Goal: Task Accomplishment & Management: Complete application form

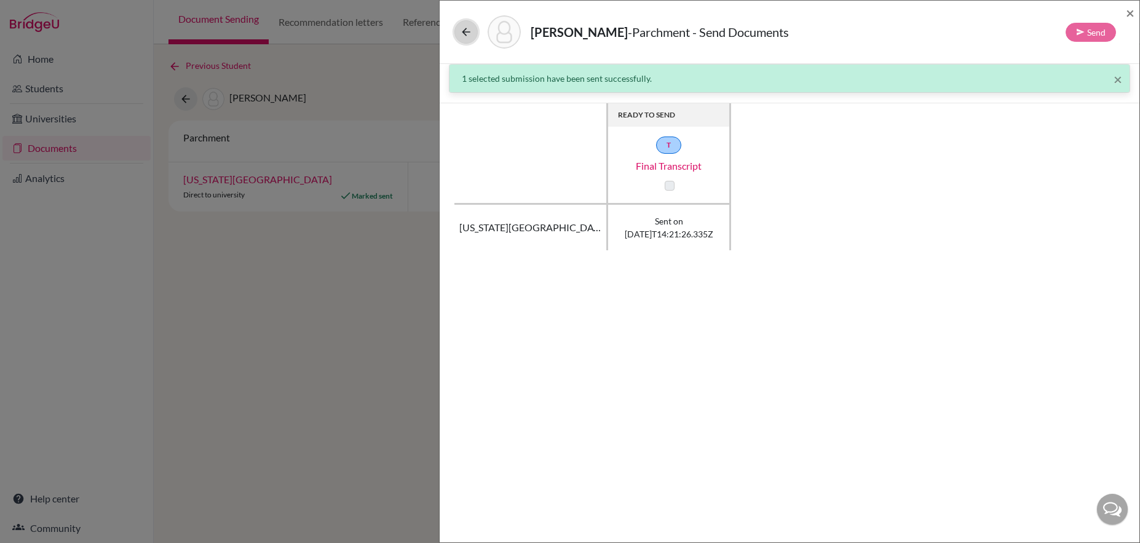
click at [463, 34] on icon at bounding box center [466, 32] width 12 height 12
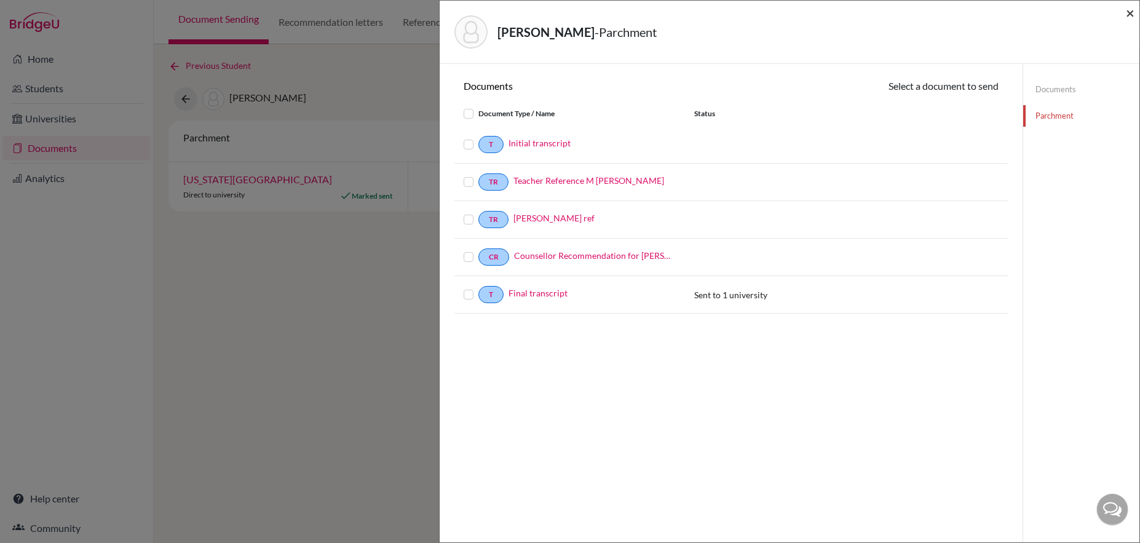
click at [1127, 12] on span "×" at bounding box center [1129, 13] width 9 height 18
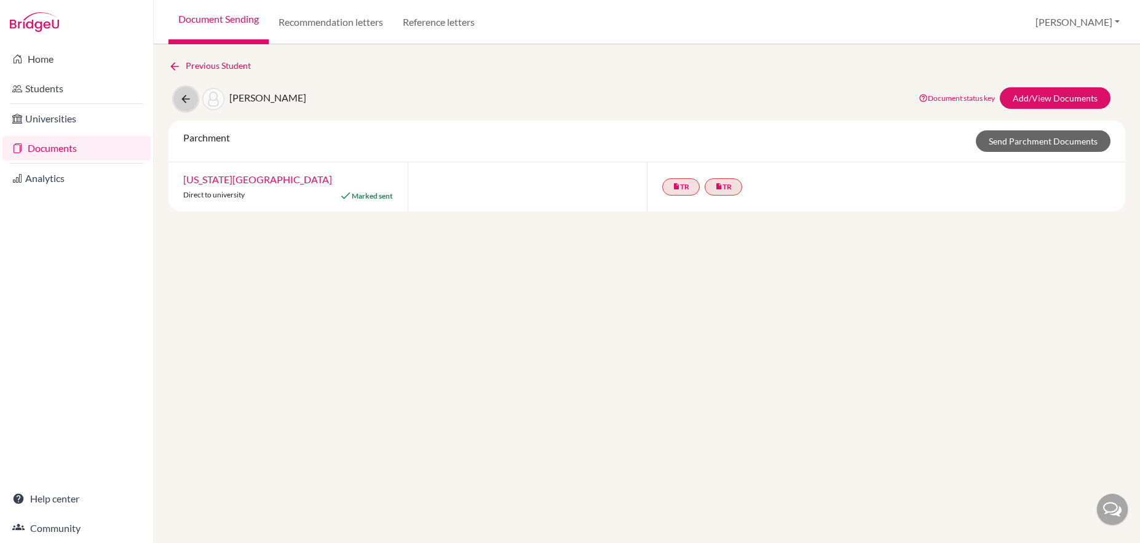
click at [188, 98] on icon at bounding box center [185, 99] width 12 height 12
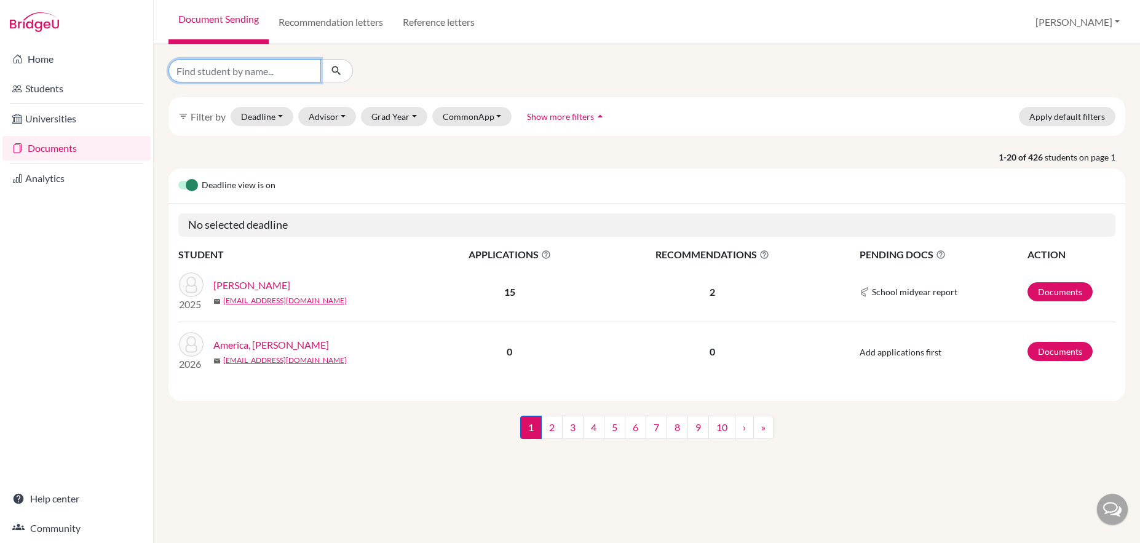
click at [251, 78] on input "Find student by name..." at bounding box center [244, 70] width 152 height 23
type input "mat"
click at [383, 117] on button "Grad Year" at bounding box center [394, 116] width 66 height 19
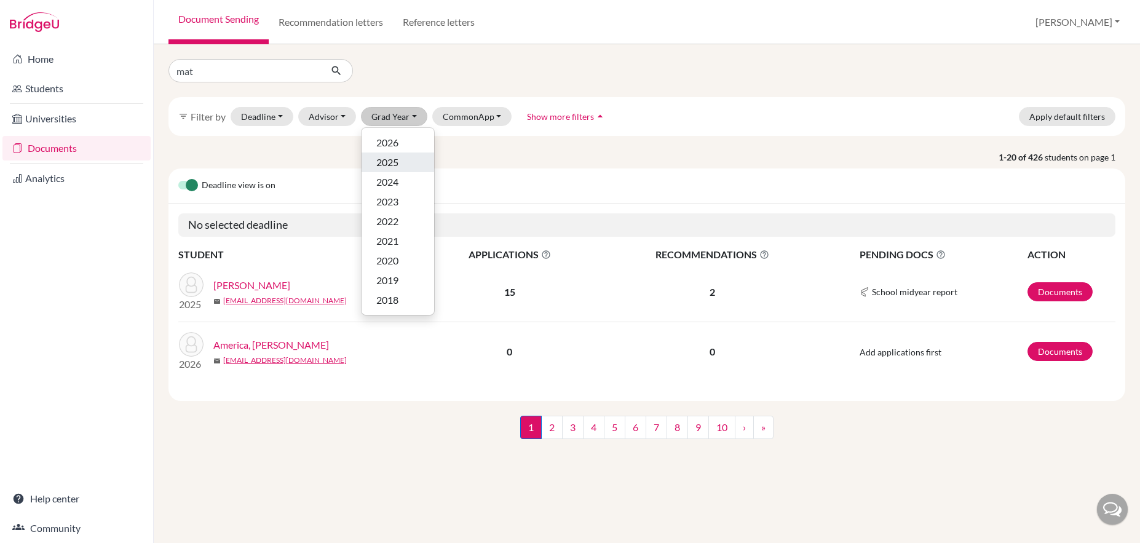
click at [395, 164] on span "2025" at bounding box center [387, 162] width 22 height 15
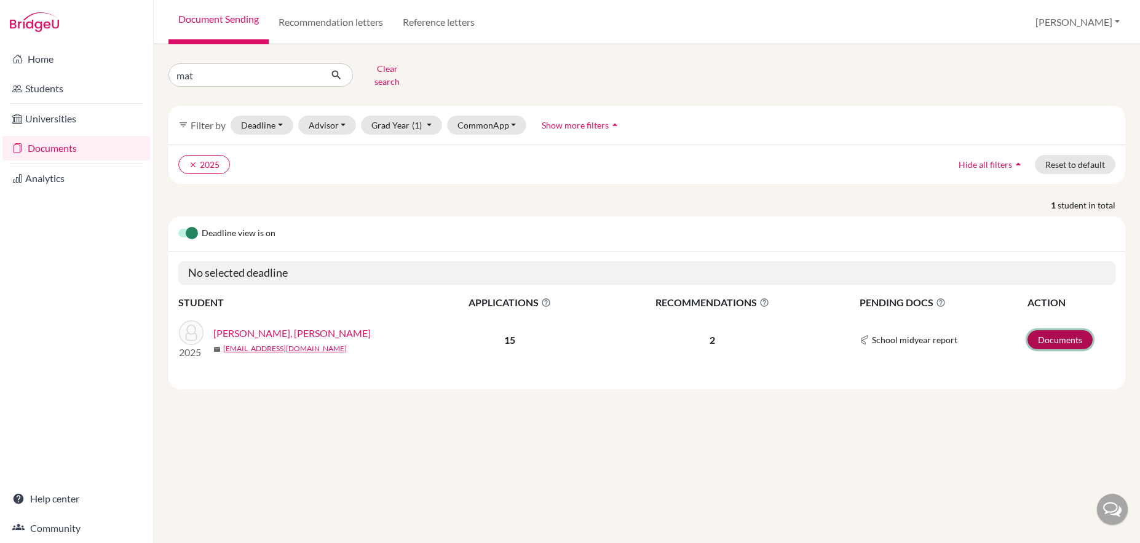
click at [1066, 336] on link "Documents" at bounding box center [1059, 339] width 65 height 19
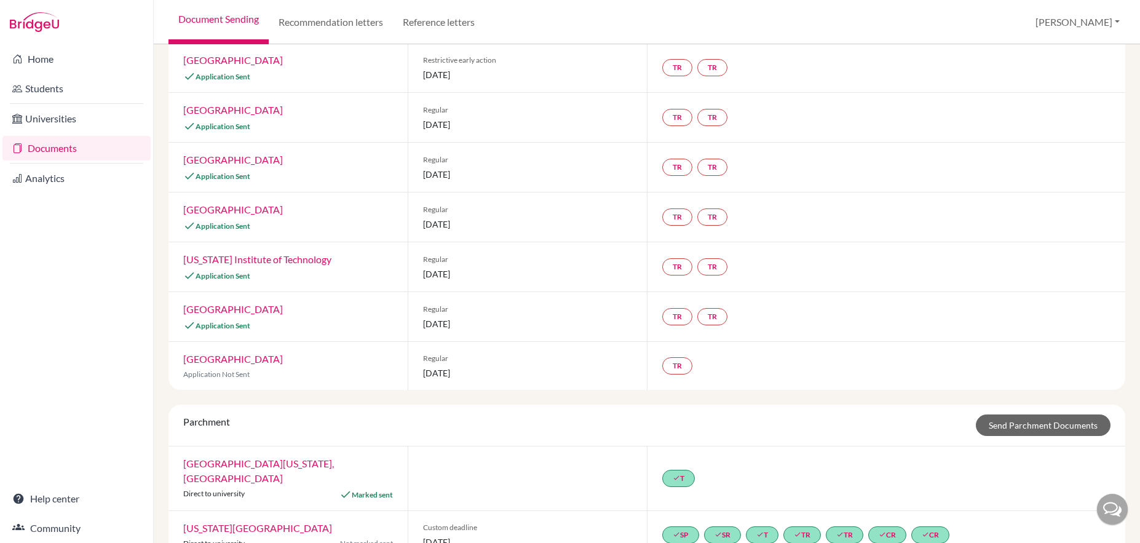
scroll to position [463, 0]
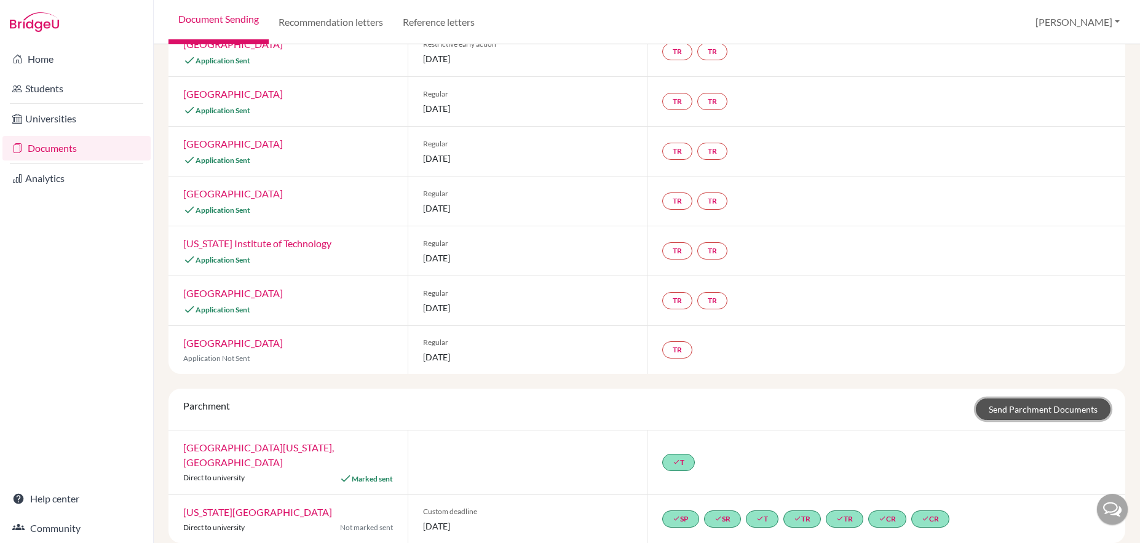
click at [1010, 411] on link "Send Parchment Documents" at bounding box center [1042, 409] width 135 height 22
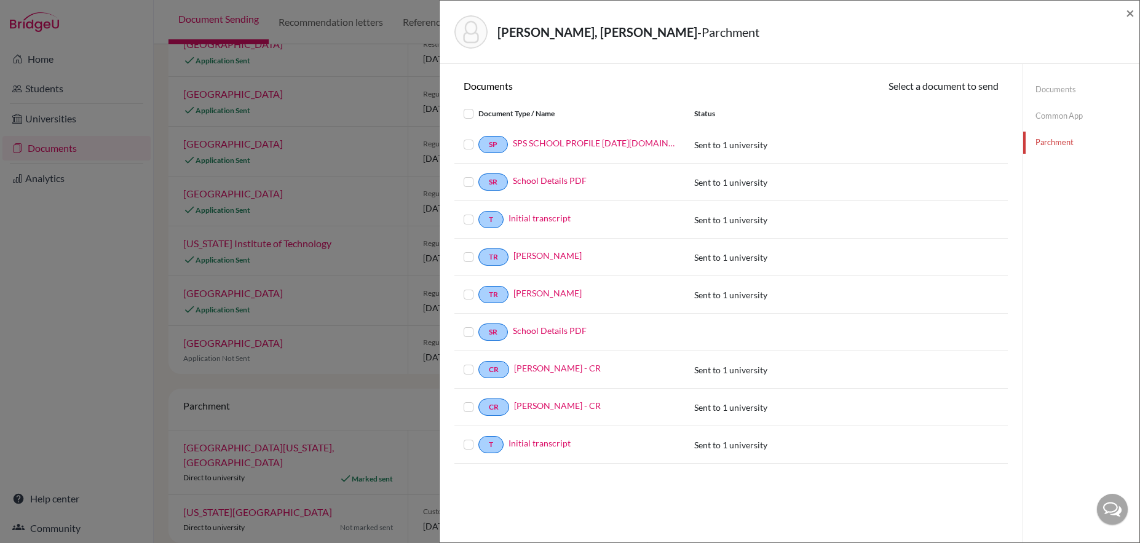
click at [1049, 92] on link "Documents" at bounding box center [1081, 90] width 116 height 22
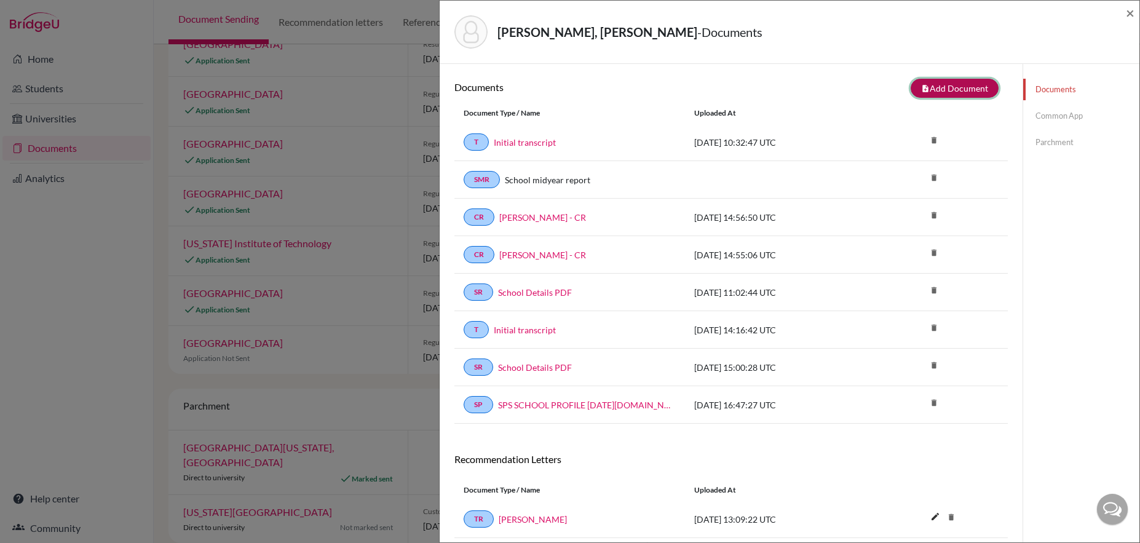
click at [960, 93] on button "note_add Add Document" at bounding box center [954, 88] width 88 height 19
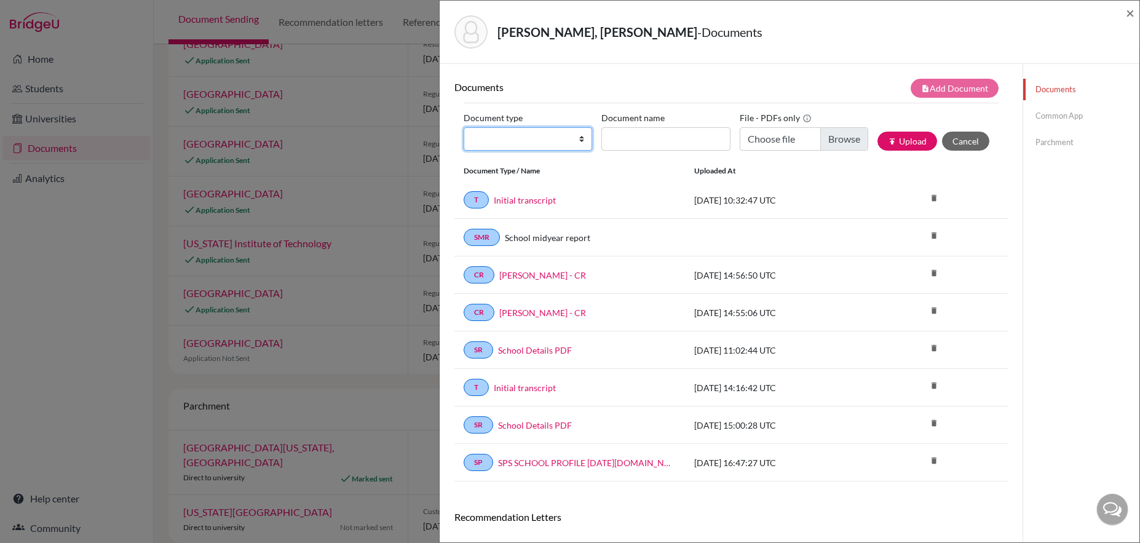
click at [579, 142] on select "Change explanation for Common App reports Counselor recommendation Internationa…" at bounding box center [527, 138] width 128 height 23
select select "2"
click at [463, 127] on select "Change explanation for Common App reports Counselor recommendation Internationa…" at bounding box center [527, 138] width 128 height 23
click at [621, 143] on input "Document name" at bounding box center [665, 138] width 128 height 23
type input "Final transcript"
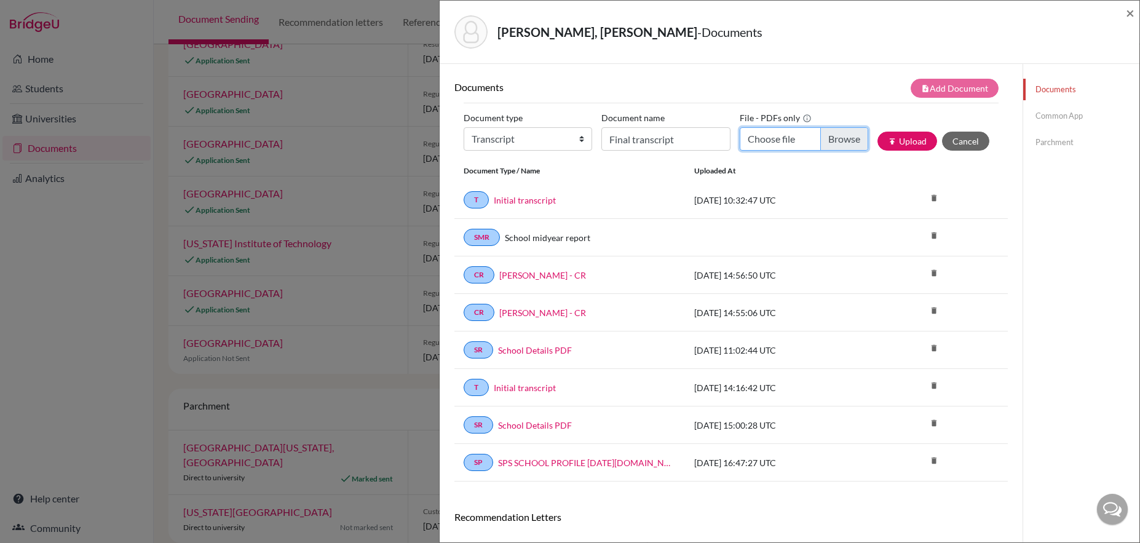
click at [825, 143] on input "Choose file" at bounding box center [803, 138] width 128 height 23
type input "C:\fakepath\Matsunaga, Haruki - Final Transcript.pdf"
click at [896, 141] on button "publish Upload" at bounding box center [907, 141] width 60 height 19
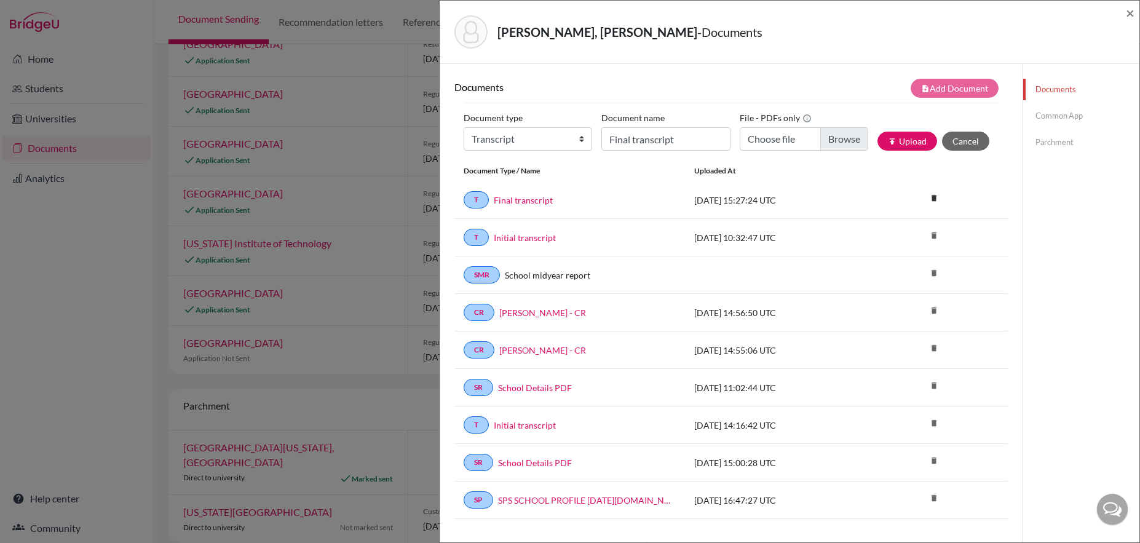
click at [1045, 143] on link "Parchment" at bounding box center [1081, 143] width 116 height 22
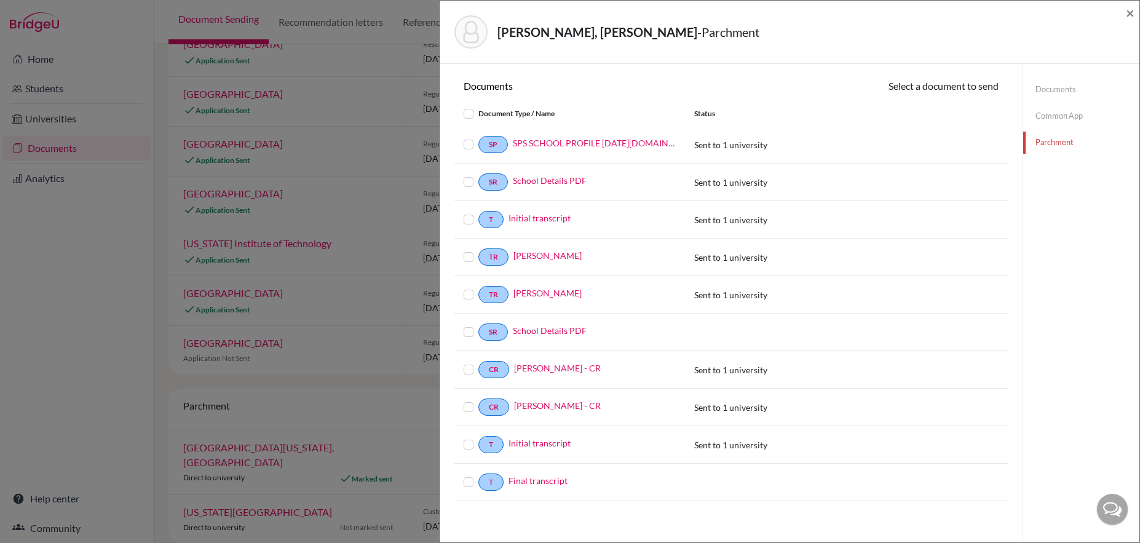
click at [478, 475] on label at bounding box center [478, 475] width 0 height 0
click at [0, 0] on input "checkbox" at bounding box center [0, 0] width 0 height 0
click at [958, 88] on button "Continue" at bounding box center [964, 88] width 68 height 19
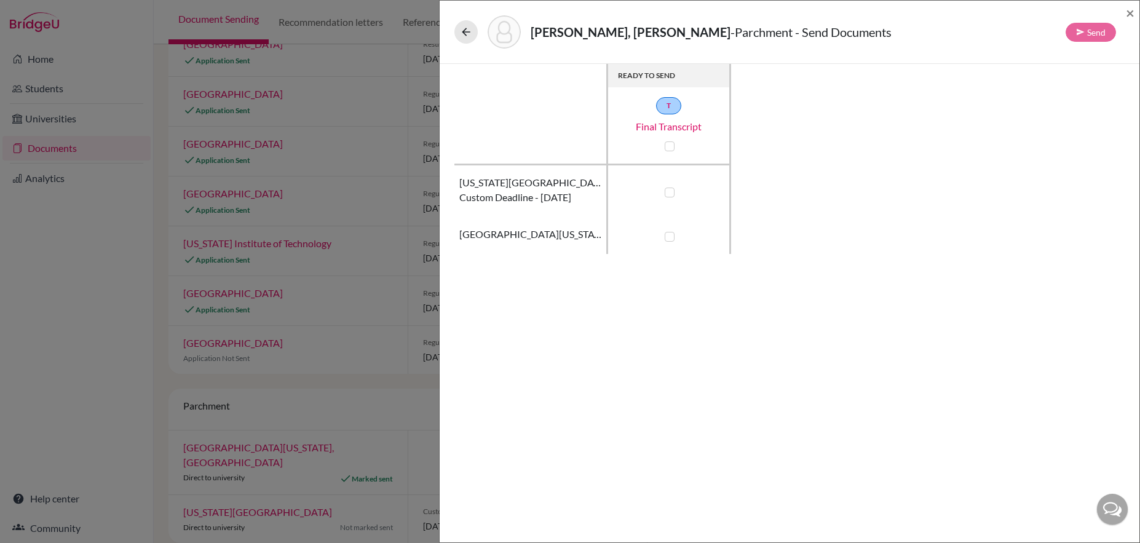
click at [669, 236] on label at bounding box center [669, 237] width 10 height 10
click at [669, 236] on input "checkbox" at bounding box center [666, 235] width 10 height 12
checkbox input "true"
click at [1089, 33] on button "Send" at bounding box center [1090, 32] width 50 height 19
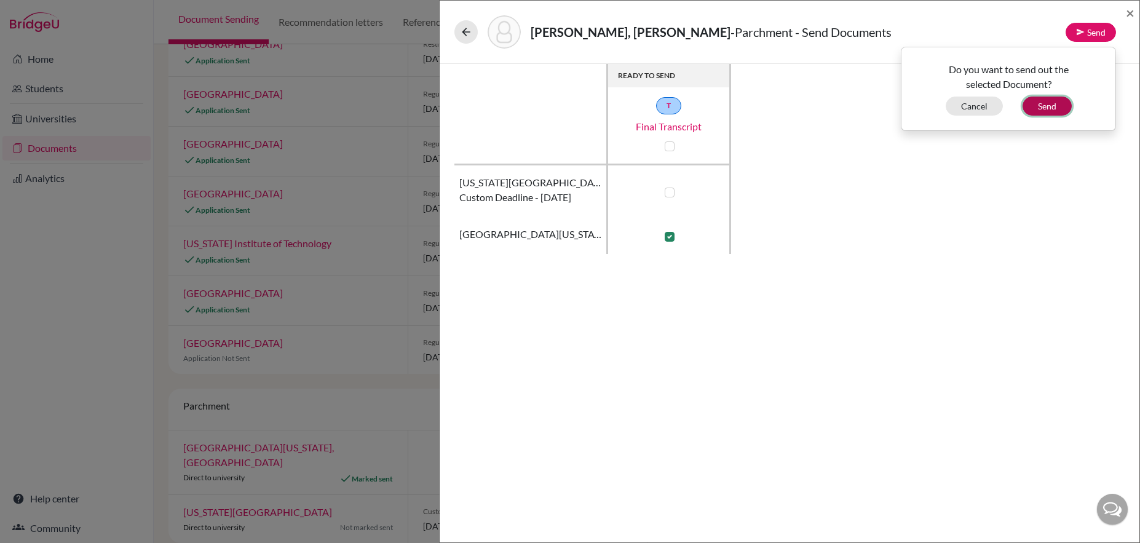
click at [1050, 108] on button "Send" at bounding box center [1046, 106] width 49 height 19
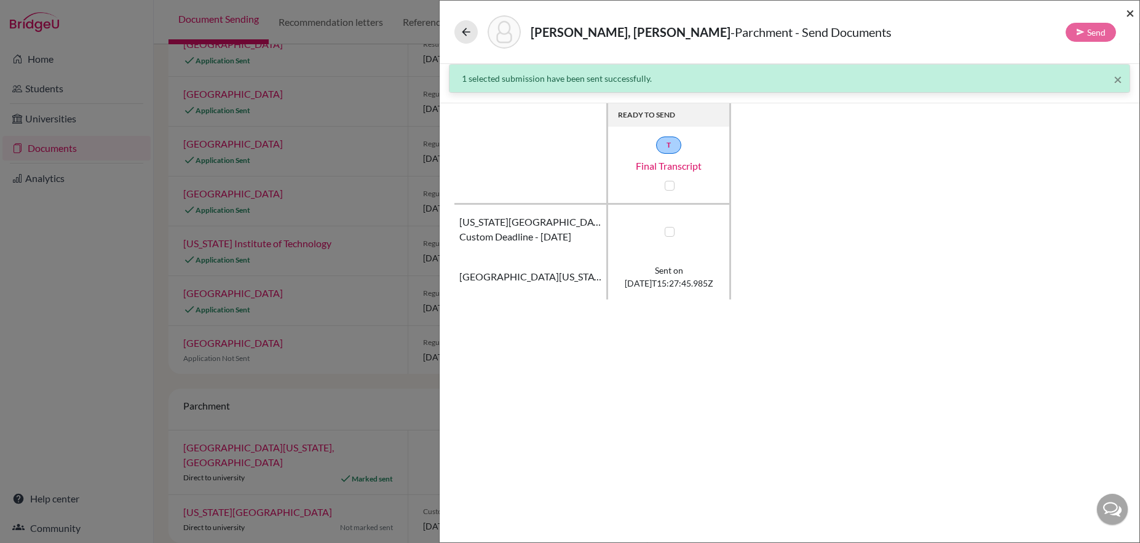
click at [1127, 14] on span "×" at bounding box center [1129, 13] width 9 height 18
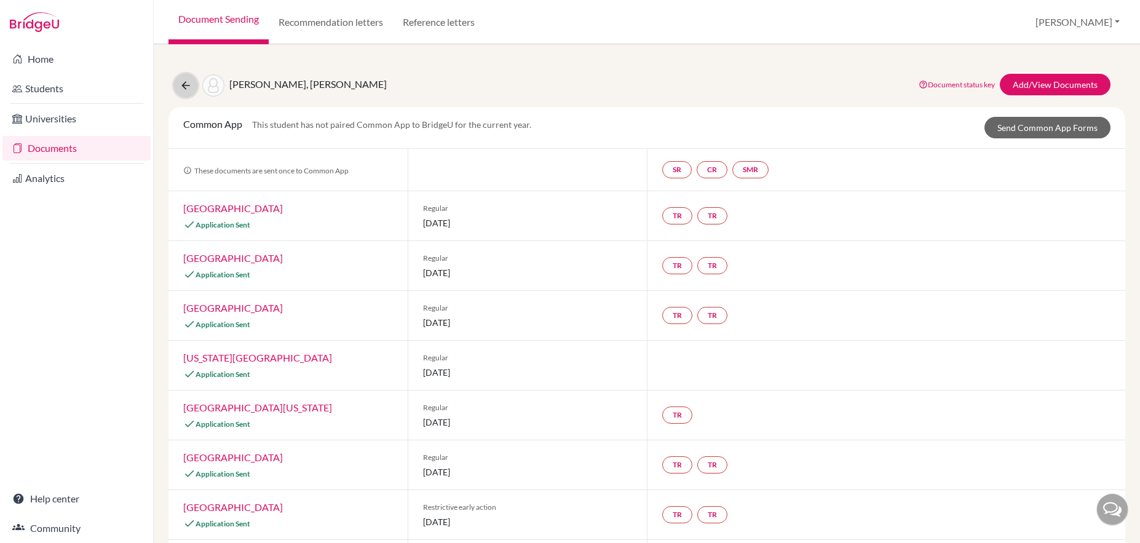
click at [184, 84] on icon at bounding box center [185, 85] width 12 height 12
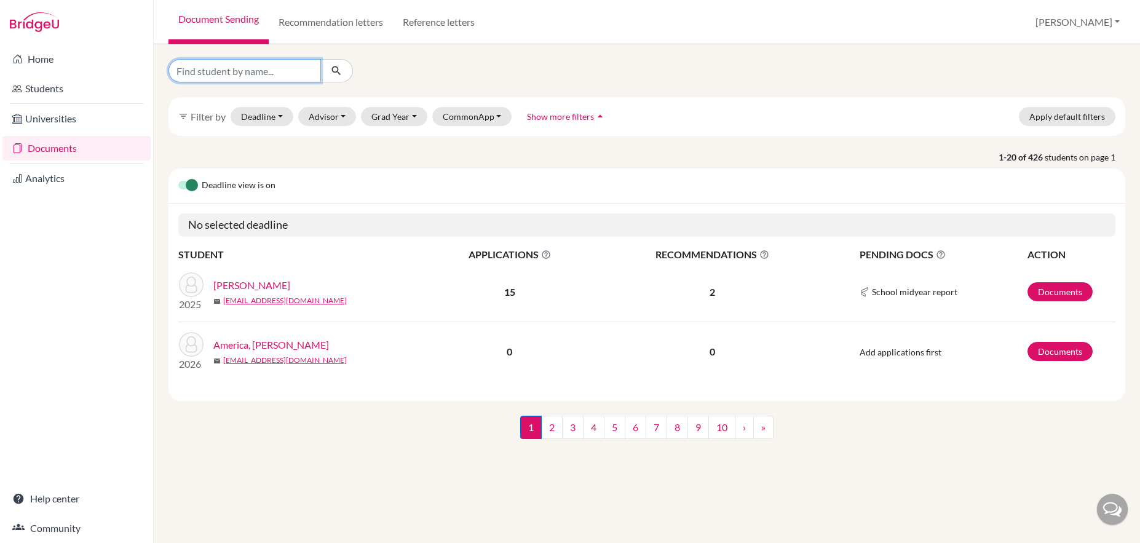
click at [238, 72] on input "Find student by name..." at bounding box center [244, 70] width 152 height 23
type input "swain"
click at [387, 118] on button "Grad Year" at bounding box center [394, 116] width 66 height 19
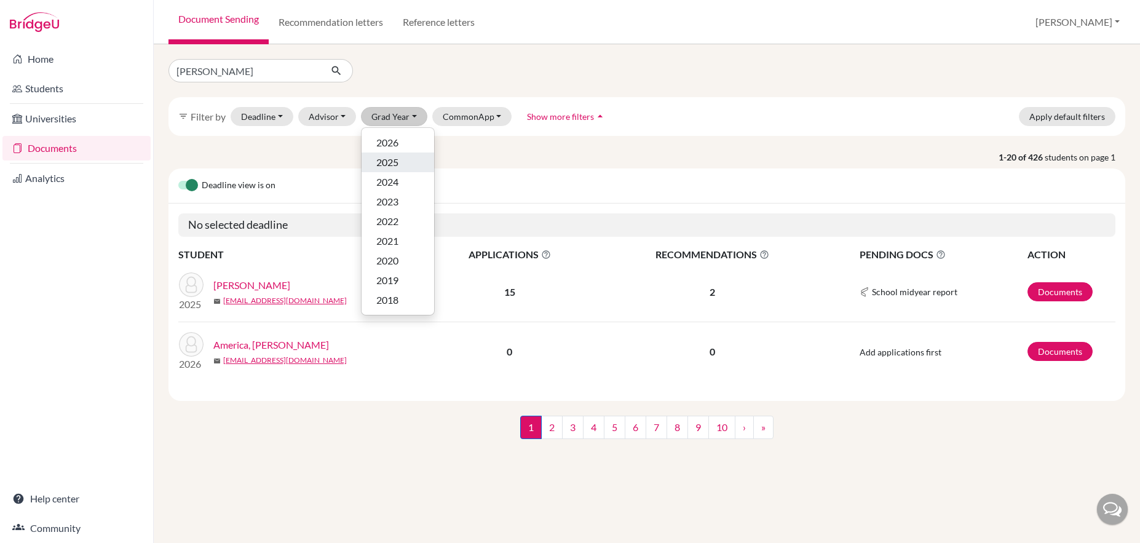
click at [391, 164] on span "2025" at bounding box center [387, 162] width 22 height 15
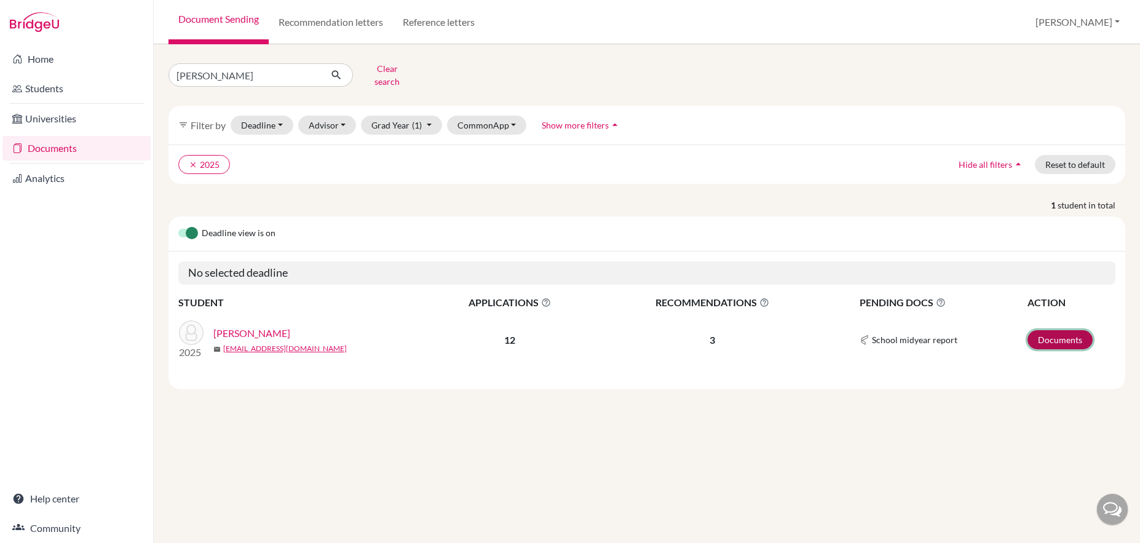
click at [1039, 330] on link "Documents" at bounding box center [1059, 339] width 65 height 19
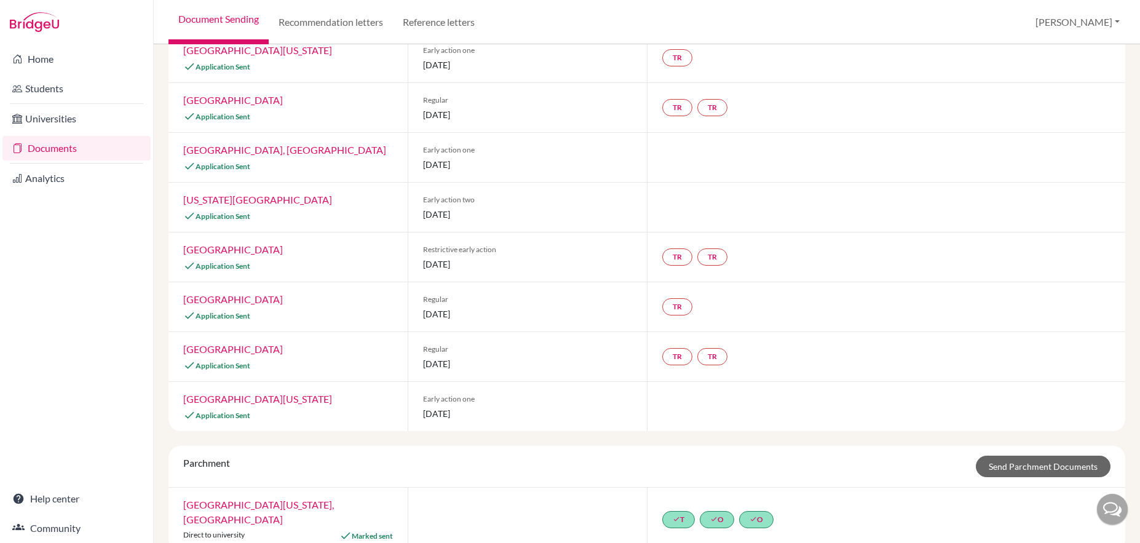
scroll to position [316, 0]
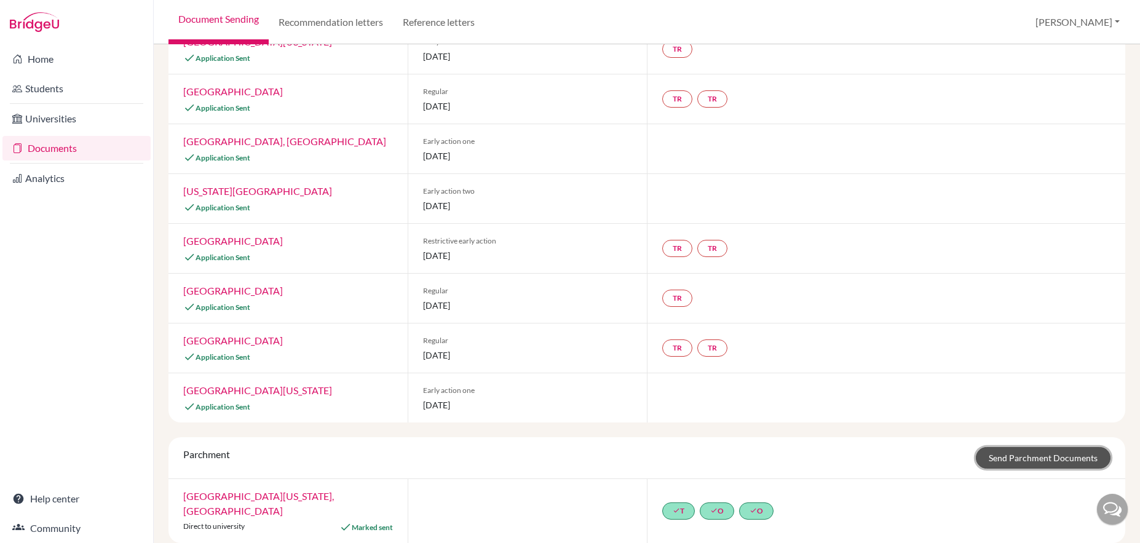
click at [999, 462] on link "Send Parchment Documents" at bounding box center [1042, 458] width 135 height 22
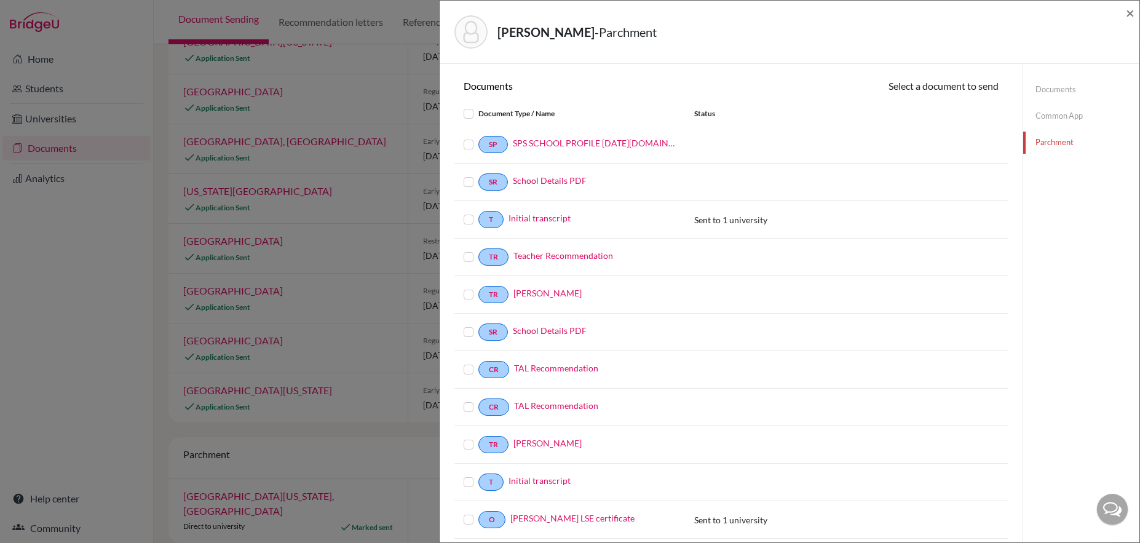
click at [1042, 89] on link "Documents" at bounding box center [1081, 90] width 116 height 22
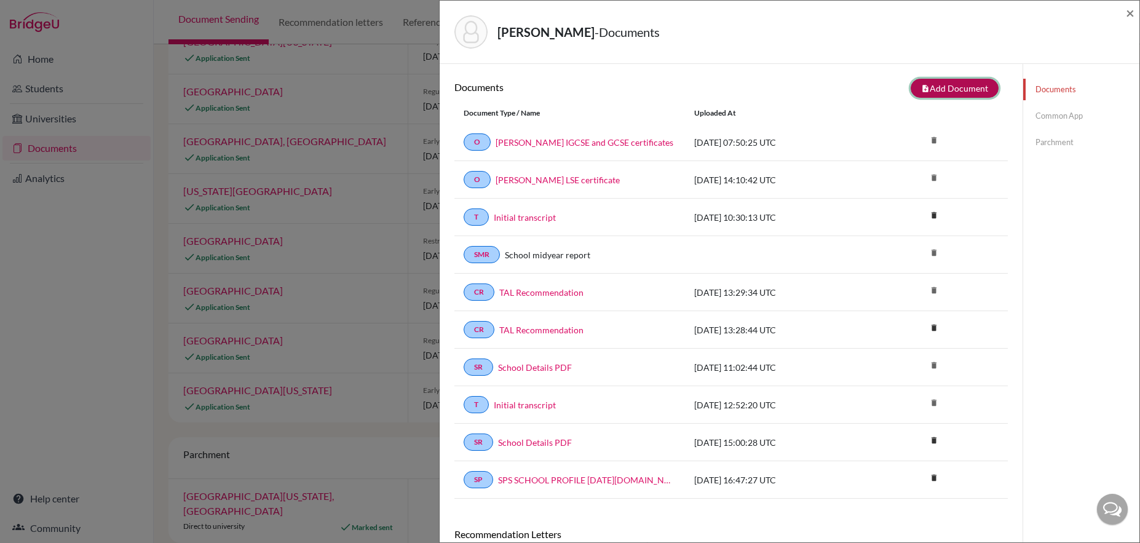
click at [947, 88] on button "note_add Add Document" at bounding box center [954, 88] width 88 height 19
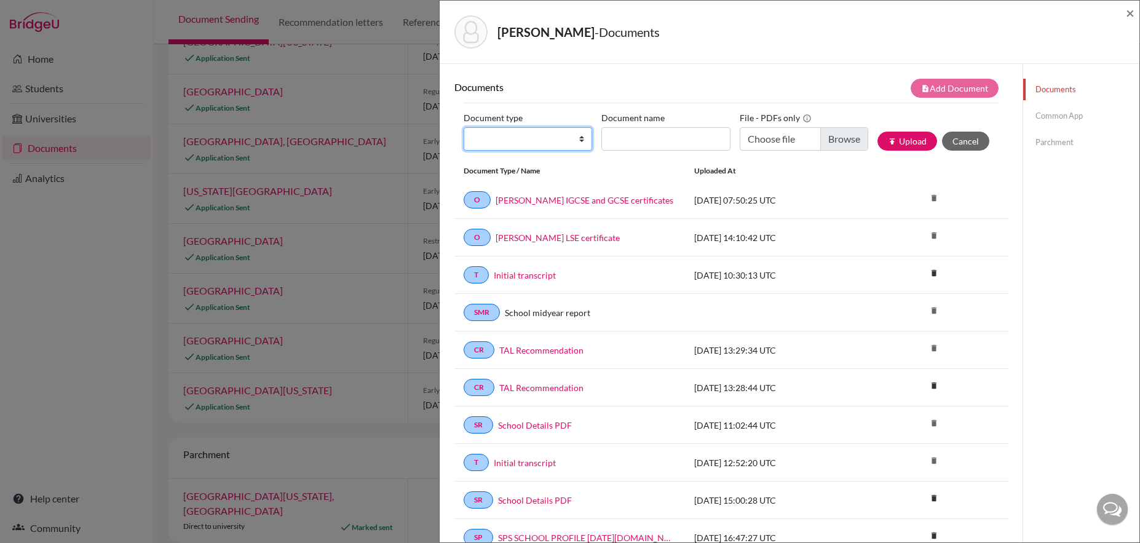
click at [580, 141] on select "Change explanation for Common App reports Counselor recommendation Internationa…" at bounding box center [527, 138] width 128 height 23
select select "2"
click at [463, 127] on select "Change explanation for Common App reports Counselor recommendation Internationa…" at bounding box center [527, 138] width 128 height 23
click at [641, 143] on input "Document name" at bounding box center [665, 138] width 128 height 23
type input "Final transcript"
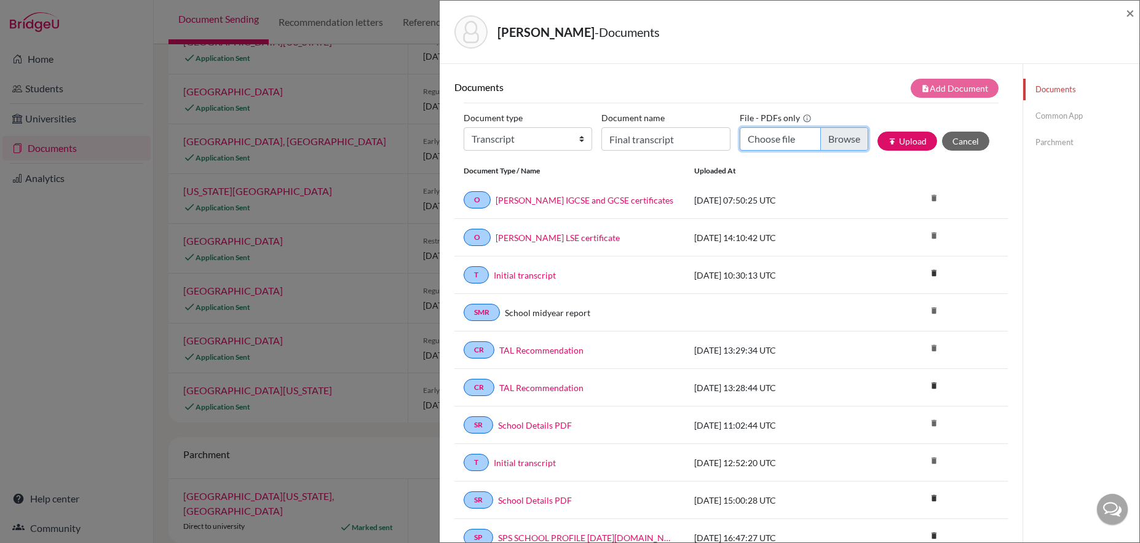
click at [828, 141] on input "Choose file" at bounding box center [803, 138] width 128 height 23
type input "C:\fakepath\[PERSON_NAME] - Final Transcript.pdf"
click at [907, 144] on button "publish Upload" at bounding box center [907, 141] width 60 height 19
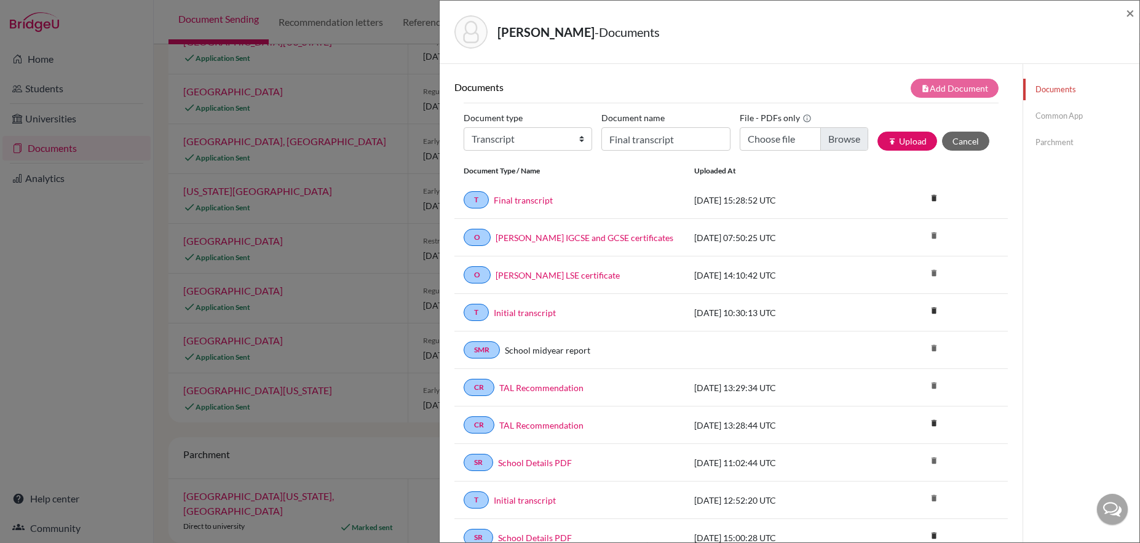
click at [1045, 141] on link "Parchment" at bounding box center [1081, 143] width 116 height 22
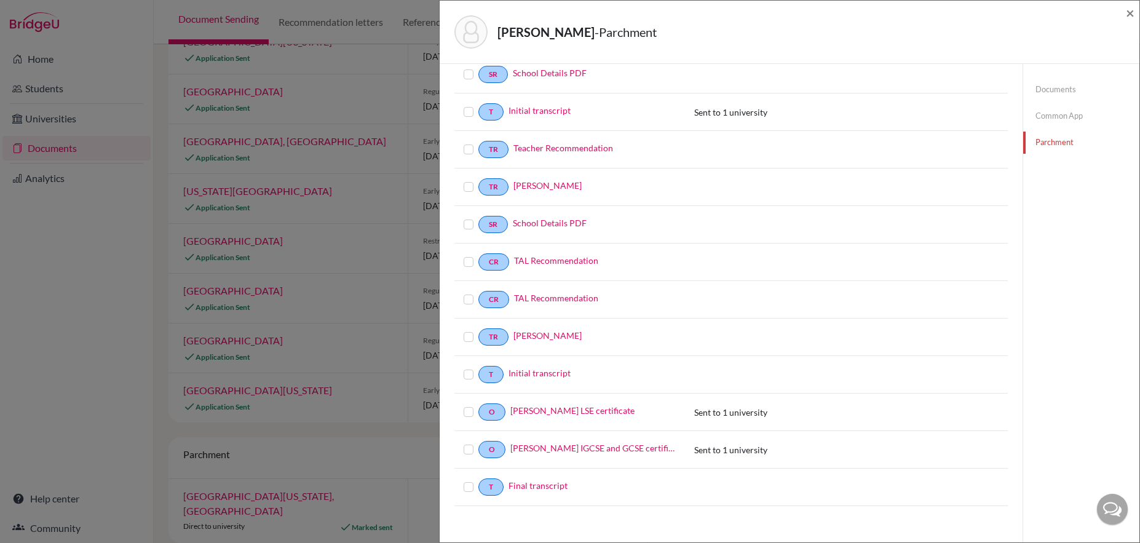
scroll to position [116, 0]
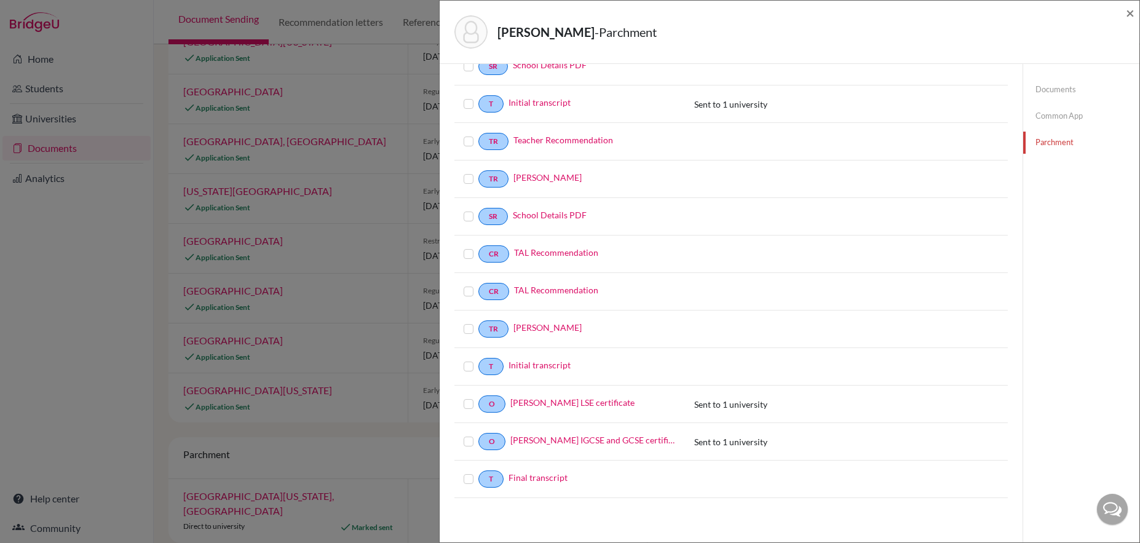
click at [478, 471] on label at bounding box center [478, 471] width 0 height 0
click at [0, 0] on input "checkbox" at bounding box center [0, 0] width 0 height 0
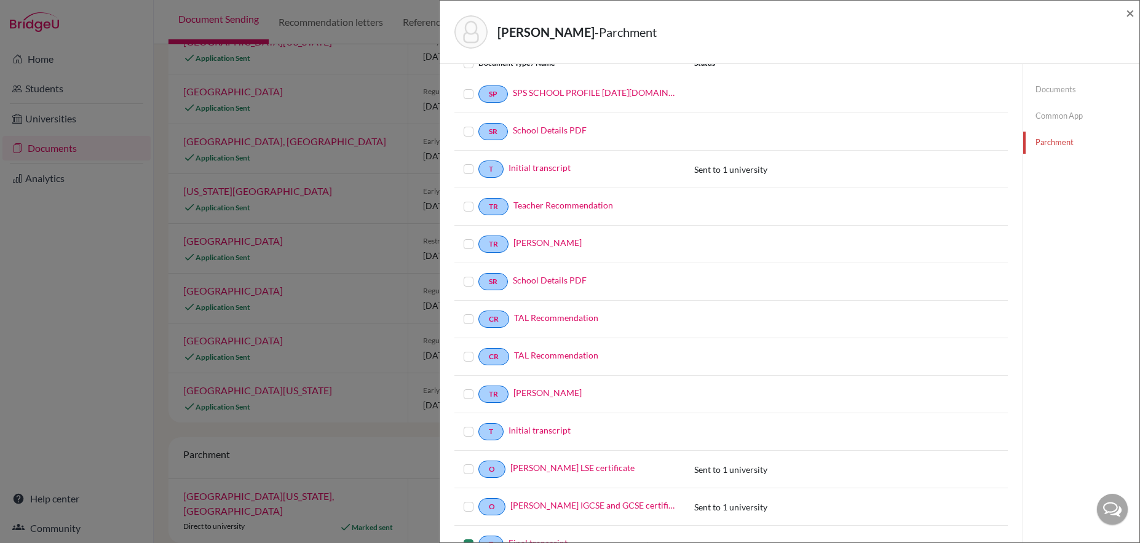
scroll to position [0, 0]
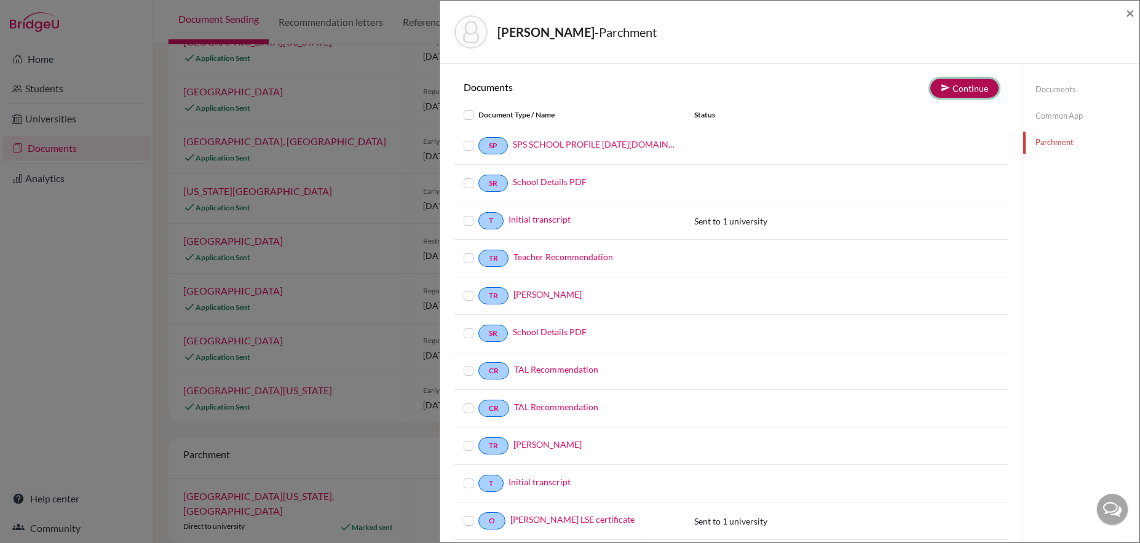
click at [969, 88] on button "Continue" at bounding box center [964, 88] width 68 height 19
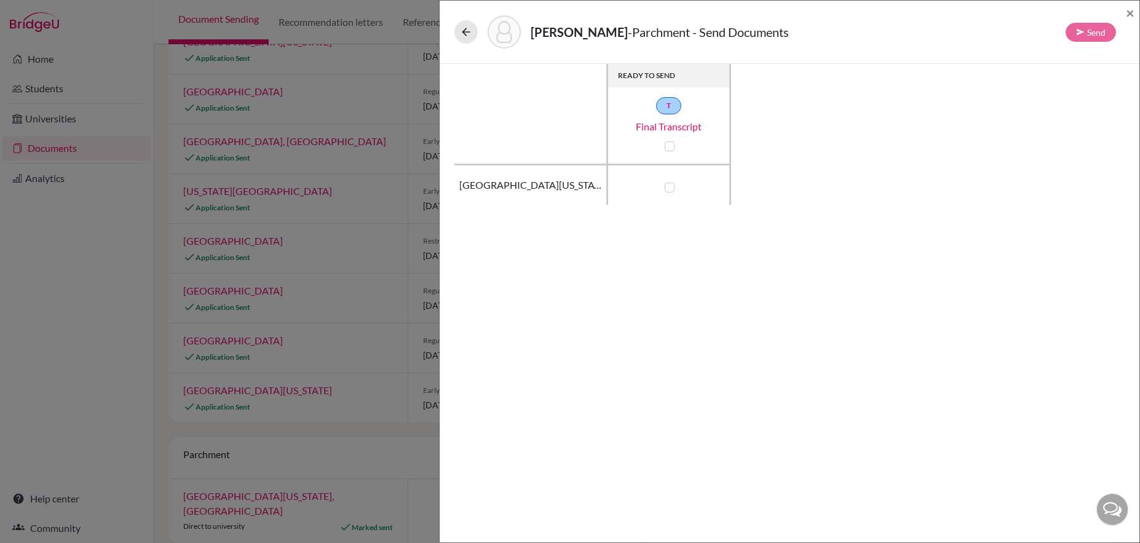
click at [670, 187] on label at bounding box center [669, 188] width 10 height 10
click at [670, 187] on input "checkbox" at bounding box center [666, 186] width 10 height 12
checkbox input "true"
click at [1086, 28] on button "Send" at bounding box center [1090, 32] width 50 height 19
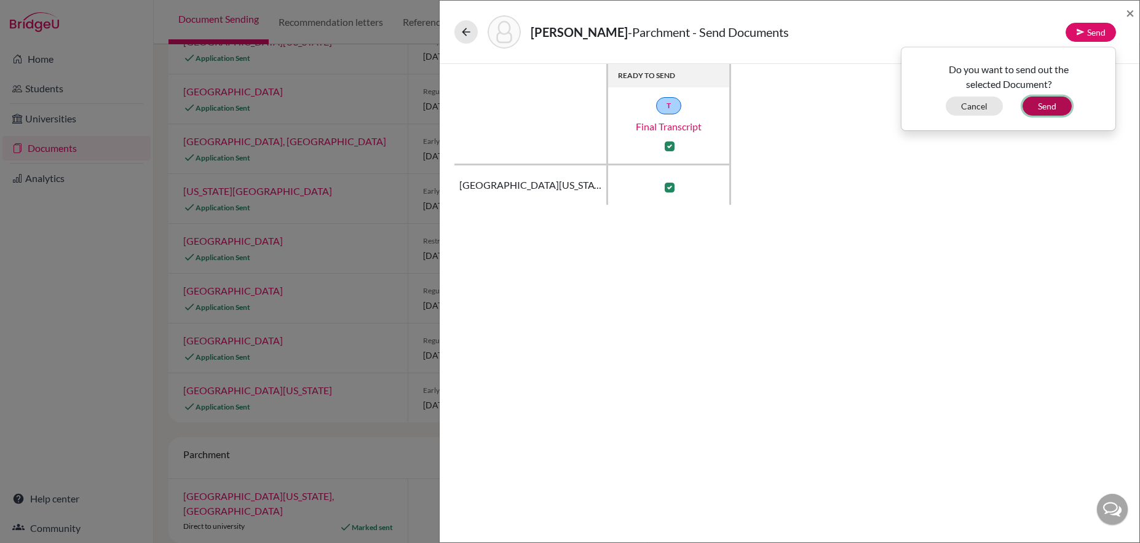
click at [1052, 109] on button "Send" at bounding box center [1046, 106] width 49 height 19
checkbox input "false"
